Goal: Use online tool/utility: Use online tool/utility

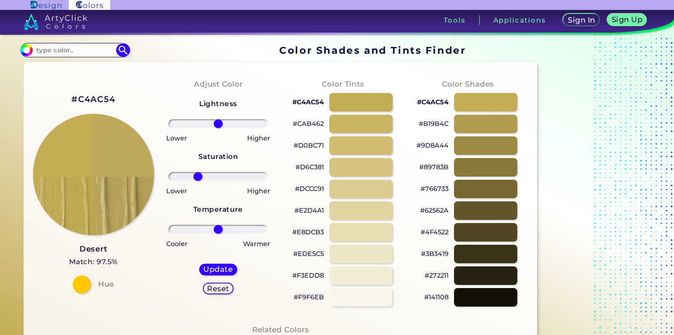
drag, startPoint x: 220, startPoint y: 180, endPoint x: 197, endPoint y: 172, distance: 24.1
type input "-45"
click at [197, 172] on input "range" at bounding box center [217, 176] width 99 height 9
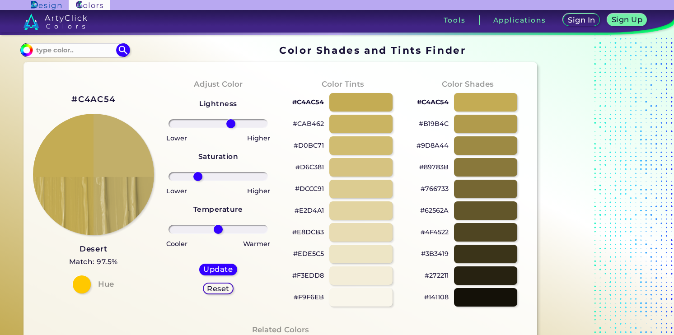
drag, startPoint x: 220, startPoint y: 123, endPoint x: 230, endPoint y: 121, distance: 10.0
click at [230, 121] on input "range" at bounding box center [217, 123] width 99 height 9
type input "31"
click at [232, 124] on input "range" at bounding box center [217, 123] width 99 height 9
type input "-38"
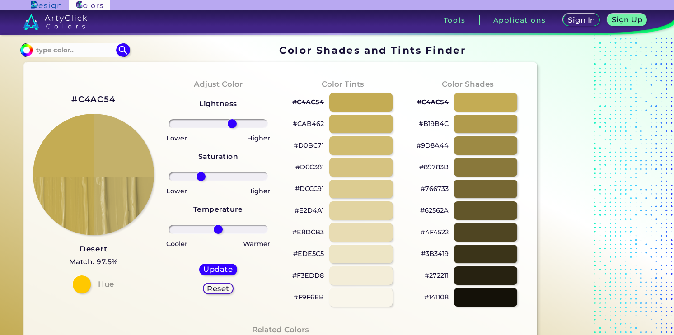
click at [200, 175] on input "range" at bounding box center [217, 176] width 99 height 9
click at [115, 180] on img at bounding box center [93, 174] width 122 height 122
drag, startPoint x: 132, startPoint y: 166, endPoint x: 119, endPoint y: 266, distance: 101.5
click at [119, 266] on div "#C4AC54 Desert Match: 97.5% Hue" at bounding box center [93, 193] width 125 height 246
click at [227, 268] on h5 "Update" at bounding box center [218, 269] width 27 height 7
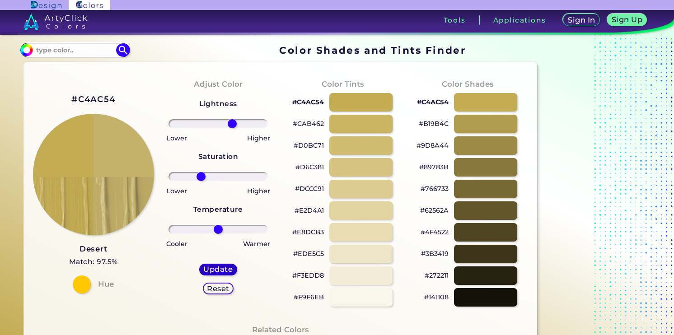
type input "#c4b16a"
type input "0"
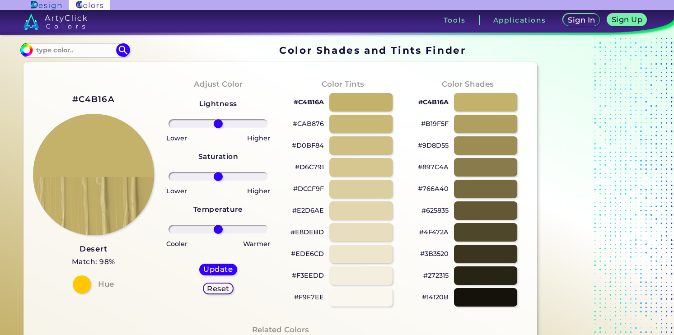
click at [94, 98] on h2 "#C4B16A" at bounding box center [93, 99] width 42 height 12
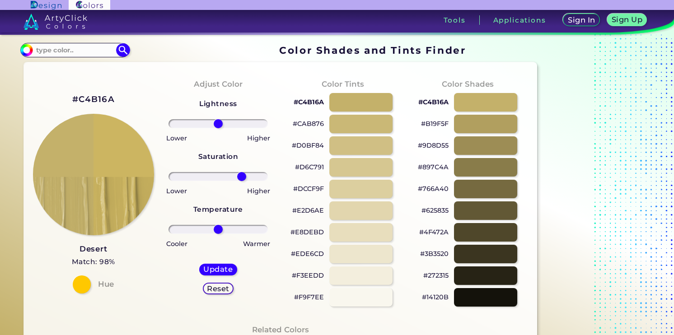
drag, startPoint x: 220, startPoint y: 175, endPoint x: 242, endPoint y: 176, distance: 21.7
type input "52"
click at [242, 176] on input "range" at bounding box center [217, 176] width 99 height 9
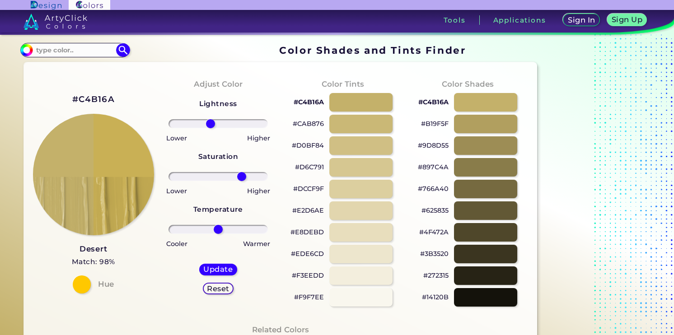
drag, startPoint x: 218, startPoint y: 127, endPoint x: 210, endPoint y: 129, distance: 7.8
type input "-17"
click at [210, 128] on input "range" at bounding box center [217, 123] width 99 height 9
click at [225, 269] on h5 "Update" at bounding box center [218, 269] width 27 height 7
type input "#c9b055"
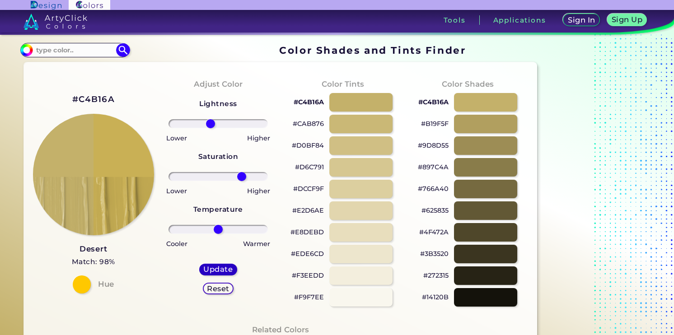
type input "0"
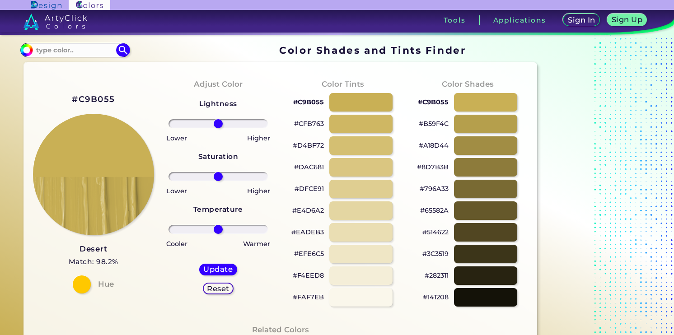
click at [99, 95] on h2 "#C9B055" at bounding box center [93, 99] width 43 height 12
